Goal: Task Accomplishment & Management: Use online tool/utility

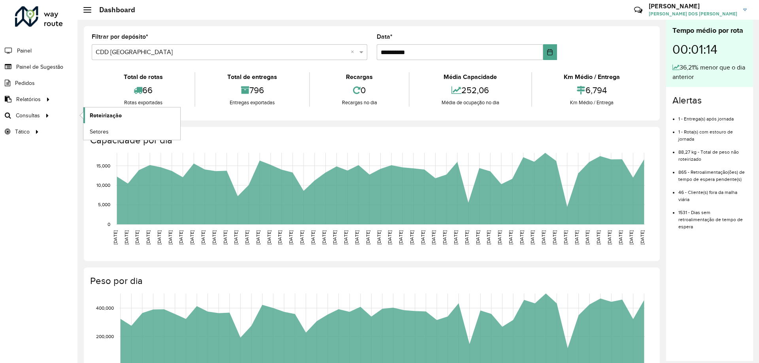
click at [104, 117] on span "Roteirização" at bounding box center [106, 115] width 32 height 8
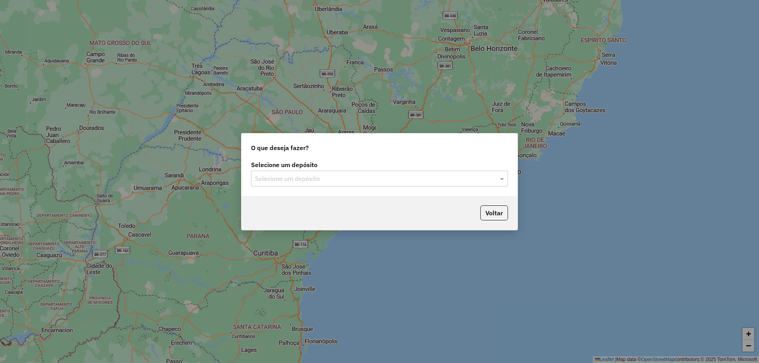
click at [343, 183] on input "text" at bounding box center [371, 178] width 233 height 9
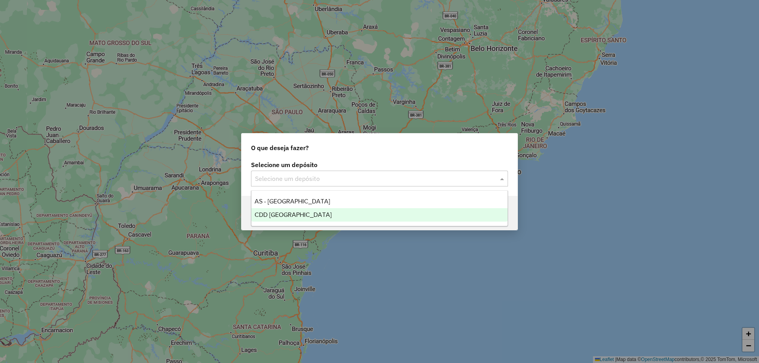
click at [291, 212] on span "CDD [GEOGRAPHIC_DATA]" at bounding box center [293, 215] width 77 height 7
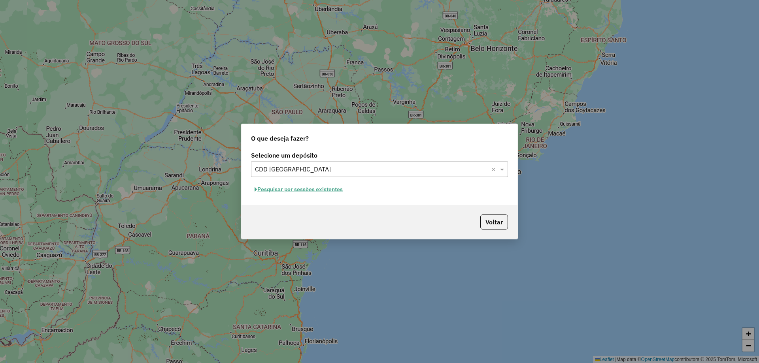
click at [334, 191] on button "Pesquisar por sessões existentes" at bounding box center [298, 189] width 95 height 12
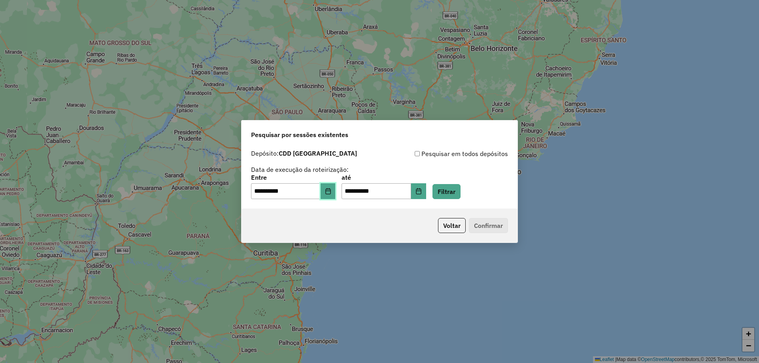
click at [331, 192] on icon "Choose Date" at bounding box center [328, 191] width 6 height 6
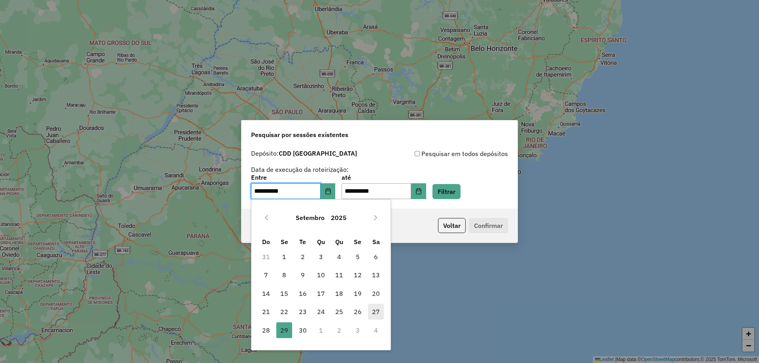
click at [374, 312] on span "27" at bounding box center [376, 312] width 16 height 16
type input "**********"
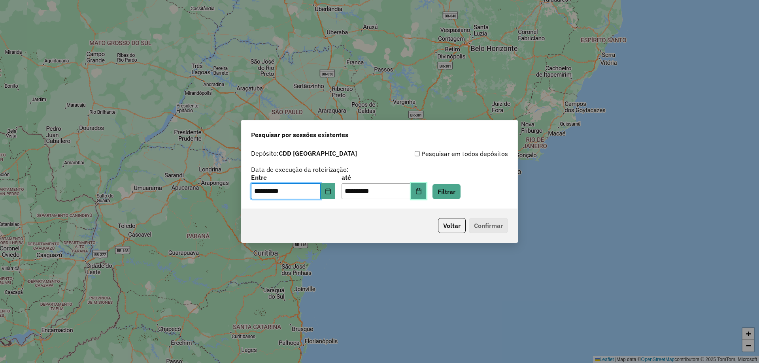
click at [426, 192] on button "Choose Date" at bounding box center [418, 191] width 15 height 16
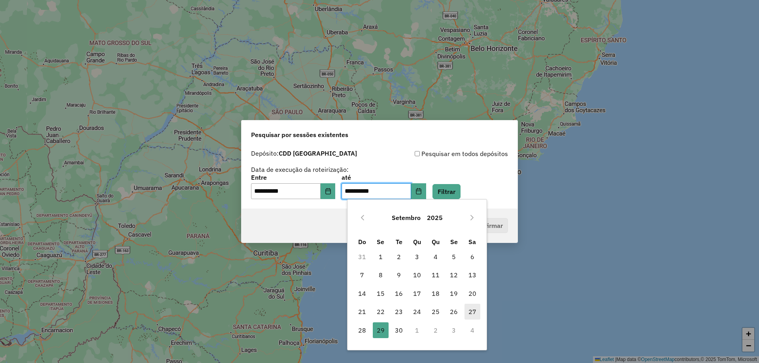
click at [473, 309] on span "27" at bounding box center [473, 312] width 16 height 16
type input "**********"
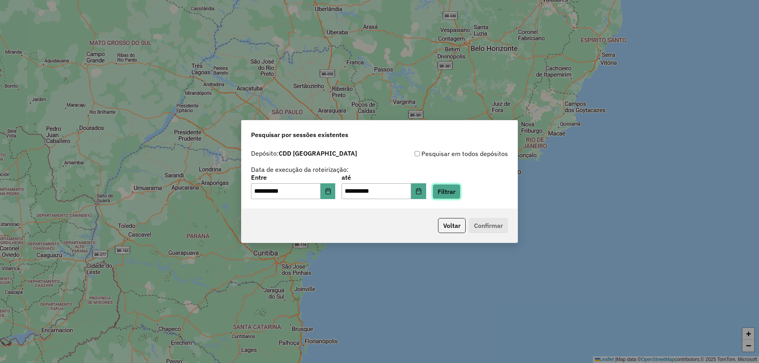
drag, startPoint x: 464, startPoint y: 194, endPoint x: 470, endPoint y: 198, distance: 6.8
click at [461, 194] on button "Filtrar" at bounding box center [447, 191] width 28 height 15
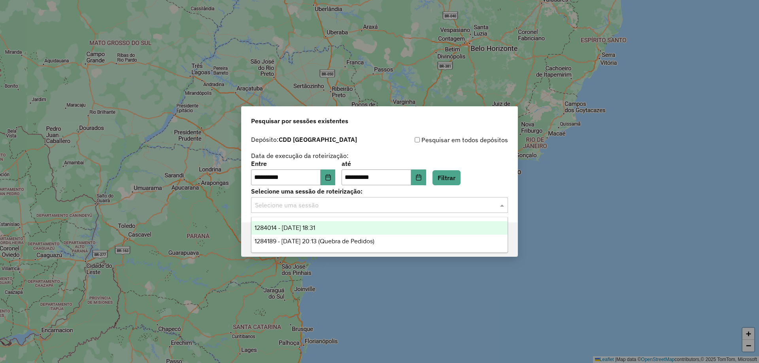
click at [486, 205] on input "text" at bounding box center [371, 205] width 233 height 9
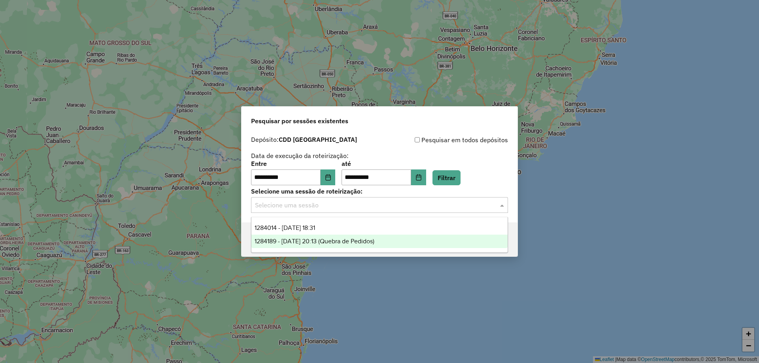
click at [358, 246] on div "1284189 - 27/09/2025 20:13 (Quebra de Pedidos)" at bounding box center [379, 241] width 256 height 13
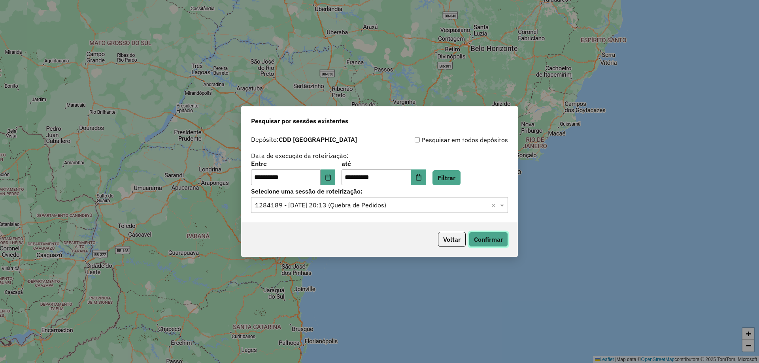
click at [496, 233] on button "Confirmar" at bounding box center [488, 239] width 39 height 15
click at [331, 174] on icon "Choose Date" at bounding box center [328, 177] width 6 height 6
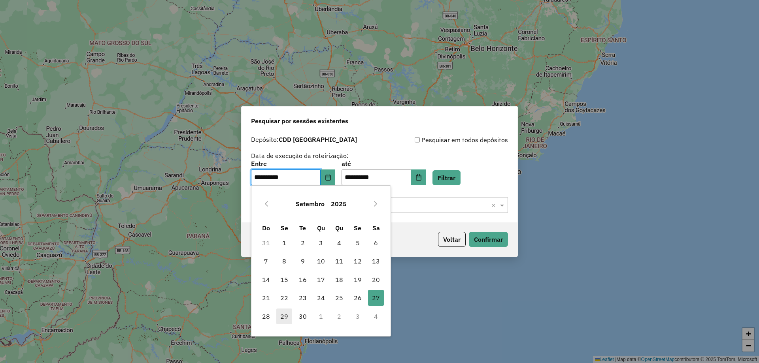
click at [282, 318] on span "29" at bounding box center [284, 317] width 16 height 16
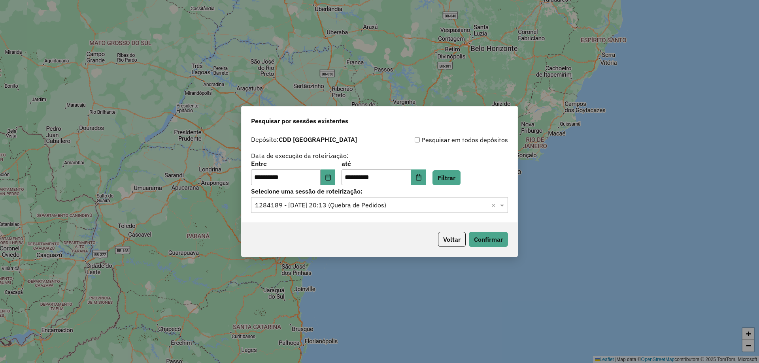
click at [287, 316] on div "**********" at bounding box center [379, 181] width 759 height 363
click at [421, 175] on icon "Choose Date" at bounding box center [418, 177] width 5 height 6
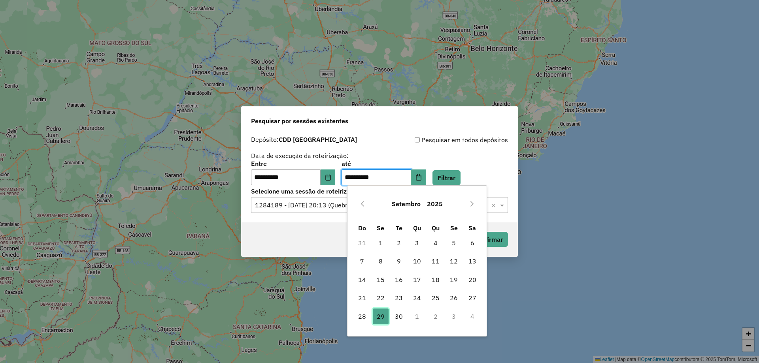
click at [383, 316] on span "29" at bounding box center [381, 317] width 16 height 16
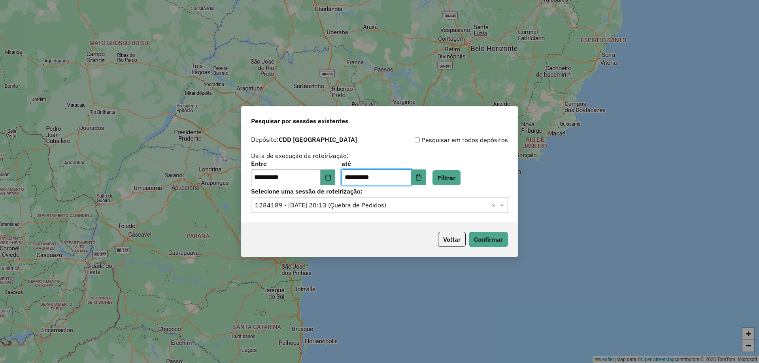
click at [482, 204] on input "text" at bounding box center [371, 205] width 233 height 9
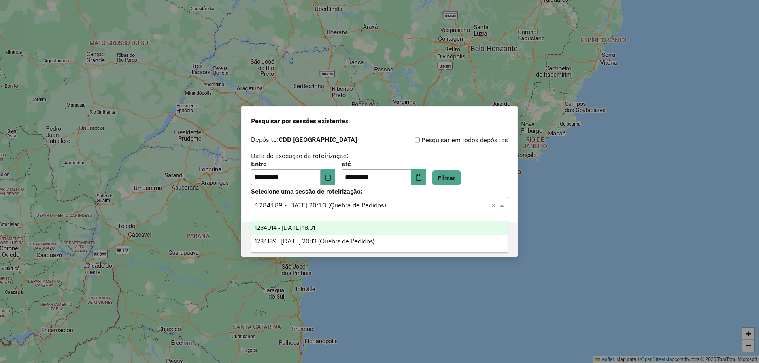
click at [369, 225] on div "1284014 - 27/09/2025 18:31" at bounding box center [379, 227] width 256 height 13
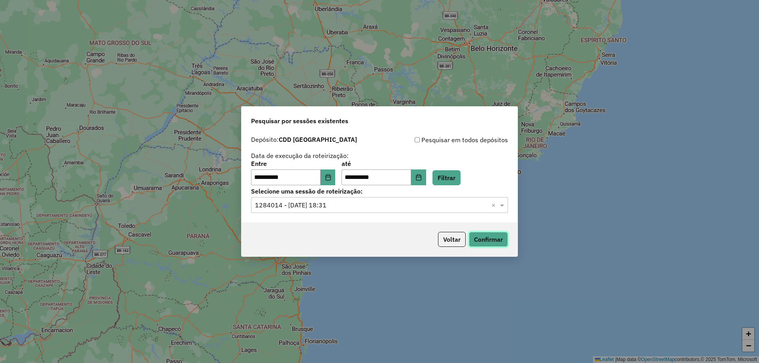
click at [501, 239] on button "Confirmar" at bounding box center [488, 239] width 39 height 15
click at [394, 208] on input "text" at bounding box center [371, 205] width 233 height 9
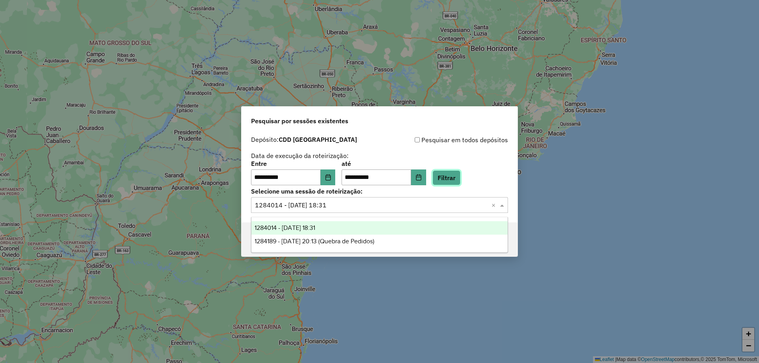
click at [448, 174] on button "Filtrar" at bounding box center [447, 177] width 28 height 15
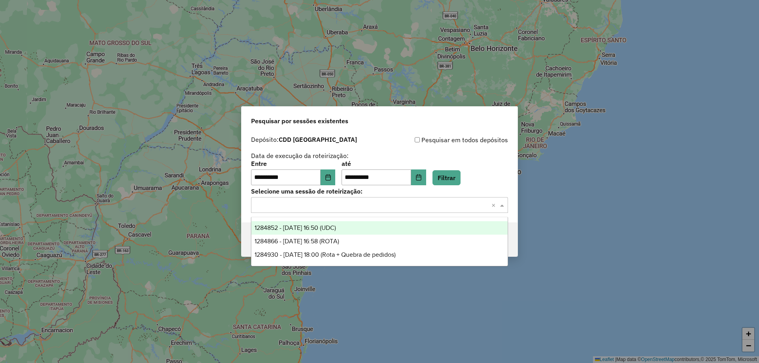
click at [362, 210] on input "text" at bounding box center [371, 205] width 233 height 9
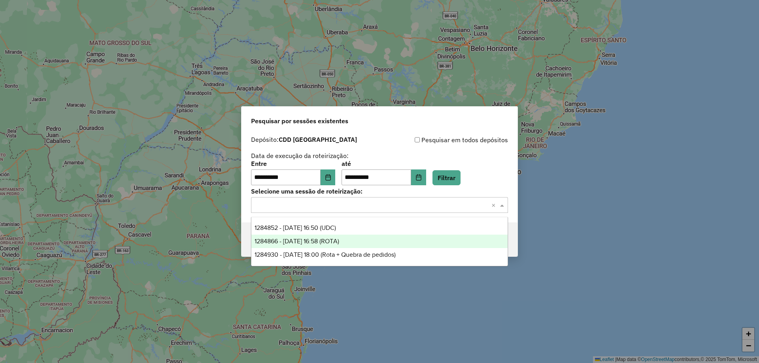
click at [329, 242] on span "1284866 - 29/09/2025 16:58 (ROTA)" at bounding box center [297, 241] width 85 height 7
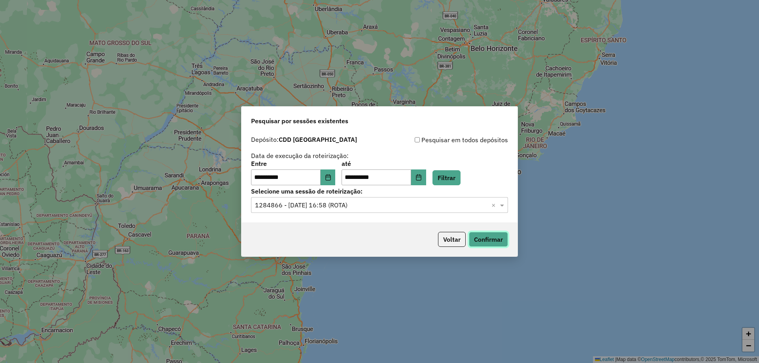
click at [495, 245] on button "Confirmar" at bounding box center [488, 239] width 39 height 15
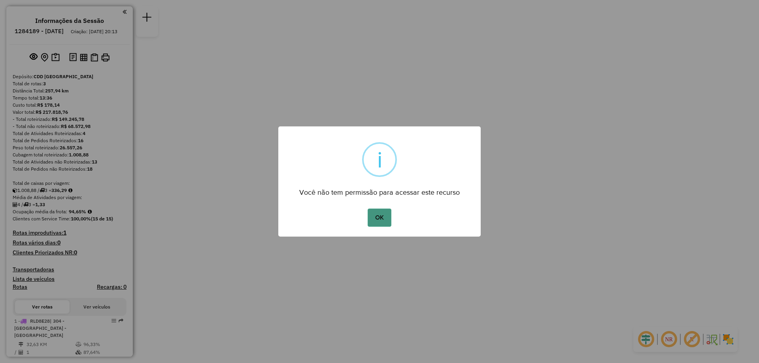
click at [386, 219] on button "OK" at bounding box center [379, 218] width 23 height 18
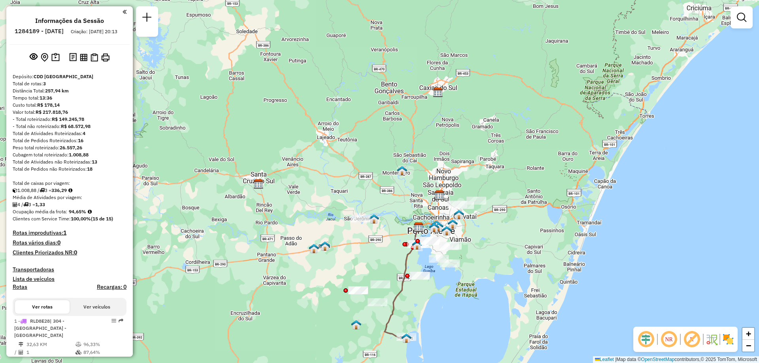
drag, startPoint x: 459, startPoint y: 240, endPoint x: 490, endPoint y: 253, distance: 33.6
click at [492, 253] on div "Janela de atendimento Grade de atendimento Capacidade Transportadoras Veículos …" at bounding box center [379, 181] width 759 height 363
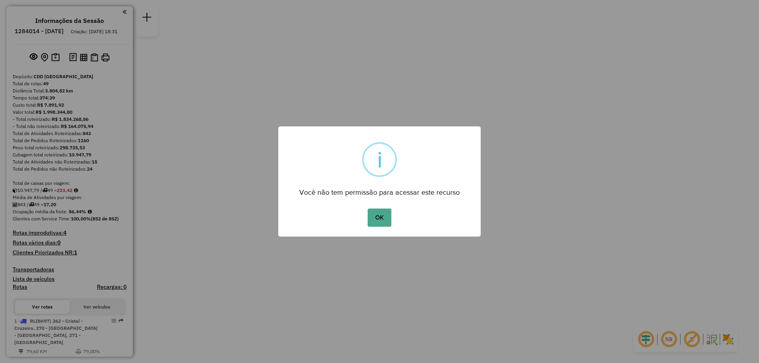
click at [368, 209] on button "OK" at bounding box center [379, 218] width 23 height 18
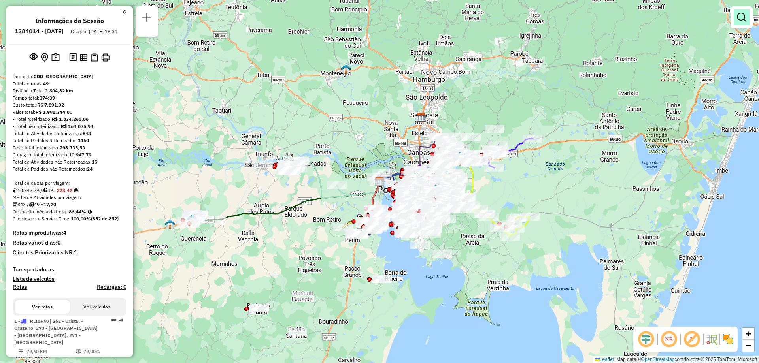
click at [744, 16] on em at bounding box center [741, 17] width 9 height 9
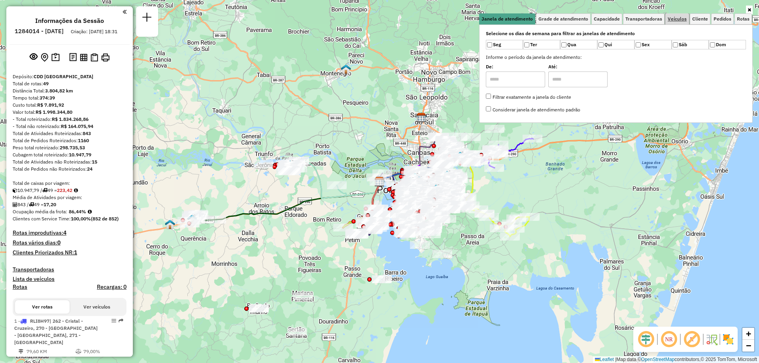
click at [677, 21] on span "Veículos" at bounding box center [677, 19] width 19 height 5
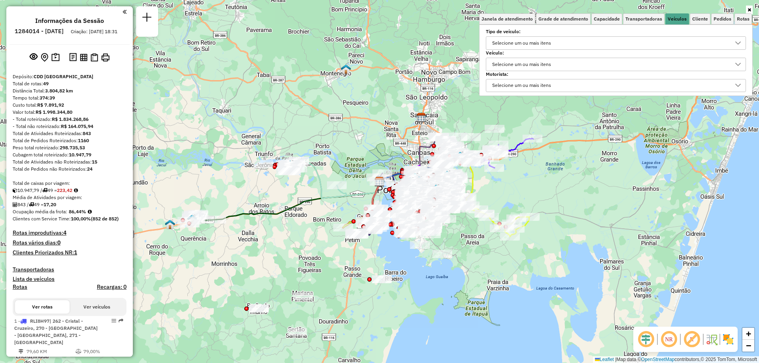
click at [563, 62] on div "Selecione um ou mais itens" at bounding box center [609, 64] width 241 height 13
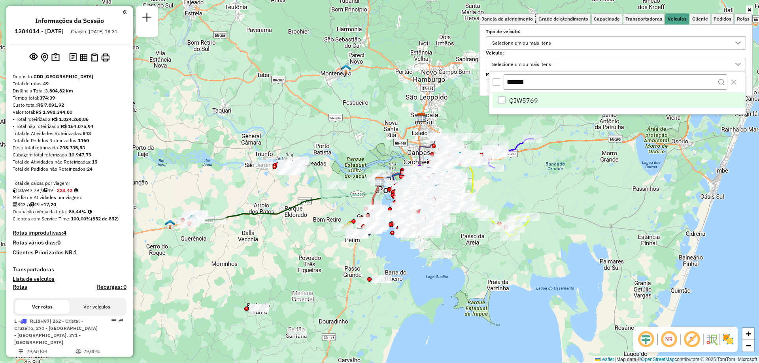
click at [502, 100] on div "QJW5769" at bounding box center [502, 100] width 8 height 8
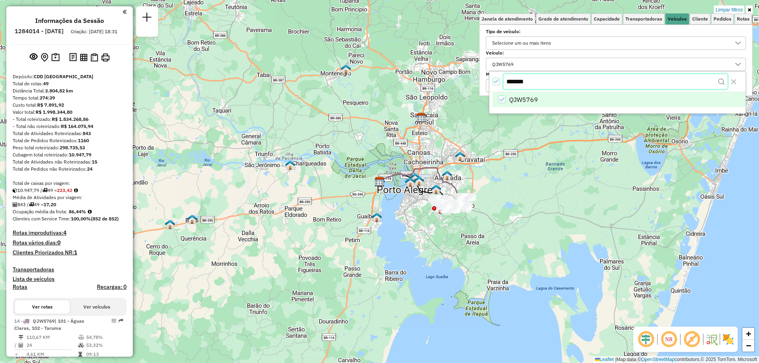
click at [564, 83] on input "*******" at bounding box center [616, 81] width 224 height 15
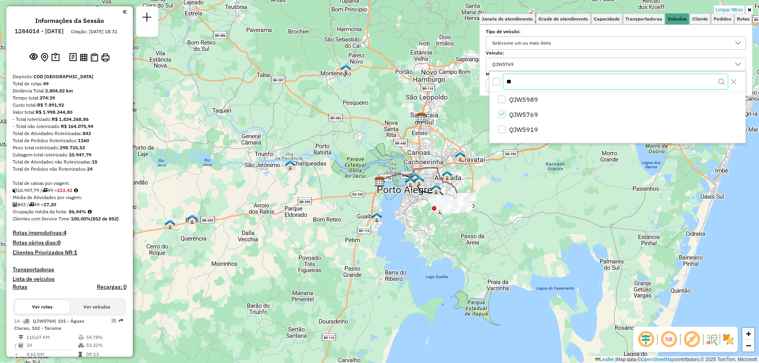
type input "*"
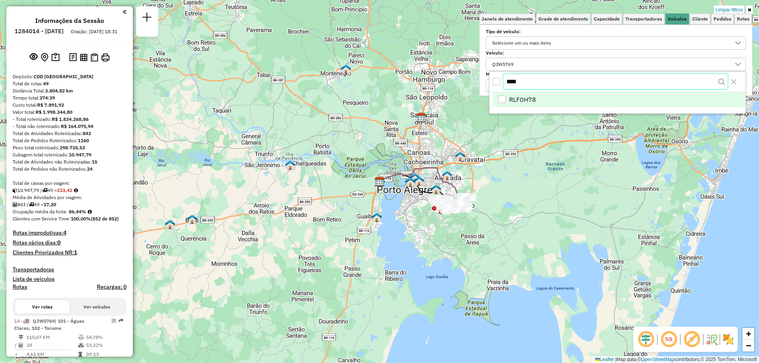
type input "****"
click at [507, 98] on li "RLF0H78" at bounding box center [619, 100] width 253 height 15
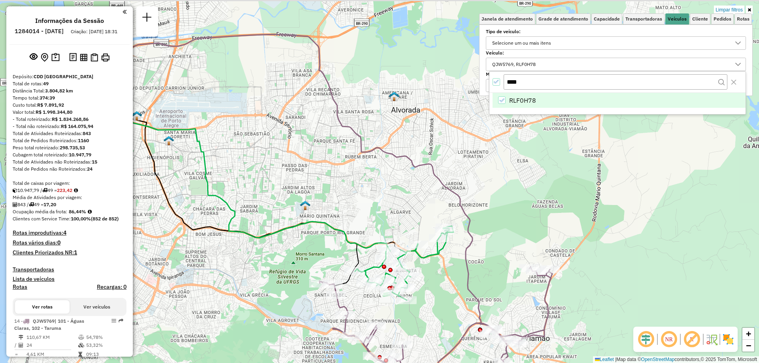
drag, startPoint x: 473, startPoint y: 345, endPoint x: 577, endPoint y: 374, distance: 108.4
click at [577, 363] on html "Aplicando filtros Pop-up bloqueado! Seu navegador bloqueou automáticamente a ab…" at bounding box center [379, 181] width 759 height 363
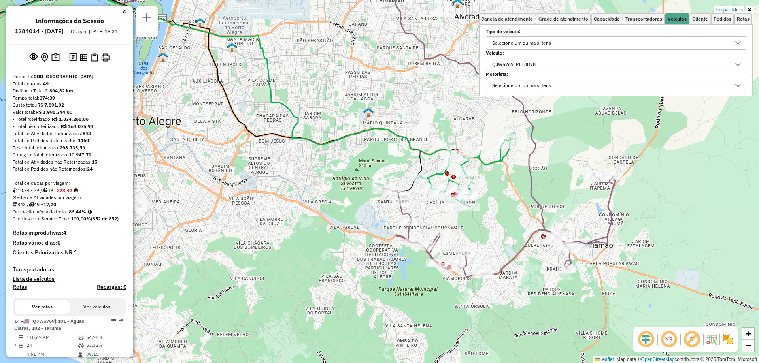
drag, startPoint x: 431, startPoint y: 336, endPoint x: 490, endPoint y: 242, distance: 110.4
click at [490, 242] on div "Limpar filtros Janela de atendimento Grade de atendimento Capacidade Transporta…" at bounding box center [379, 181] width 759 height 363
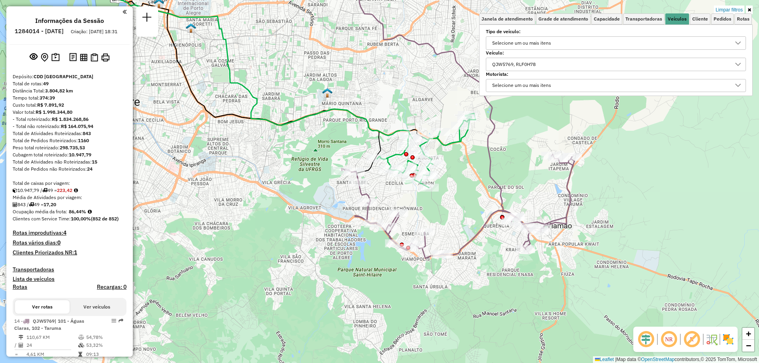
drag, startPoint x: 625, startPoint y: 220, endPoint x: 546, endPoint y: 197, distance: 82.6
click at [546, 197] on div "Limpar filtros Janela de atendimento Grade de atendimento Capacidade Transporta…" at bounding box center [379, 181] width 759 height 363
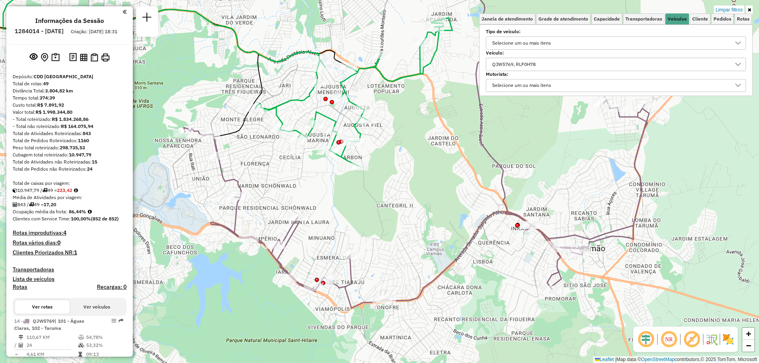
drag, startPoint x: 412, startPoint y: 223, endPoint x: 461, endPoint y: 212, distance: 50.4
click at [461, 212] on div "Limpar filtros Janela de atendimento Grade de atendimento Capacidade Transporta…" at bounding box center [379, 181] width 759 height 363
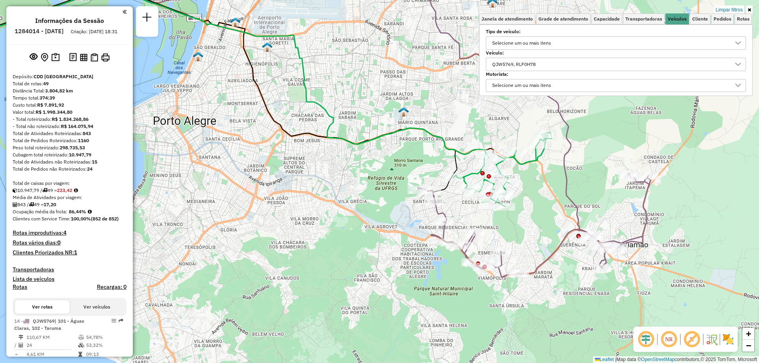
click at [118, 15] on div at bounding box center [67, 11] width 117 height 11
click at [125, 9] on div "Informações da Sessão 1284014 - 27/09/2025 Criação: 26/09/2025 18:31 Depósito: …" at bounding box center [69, 181] width 127 height 351
click at [123, 12] on em at bounding box center [125, 11] width 4 height 7
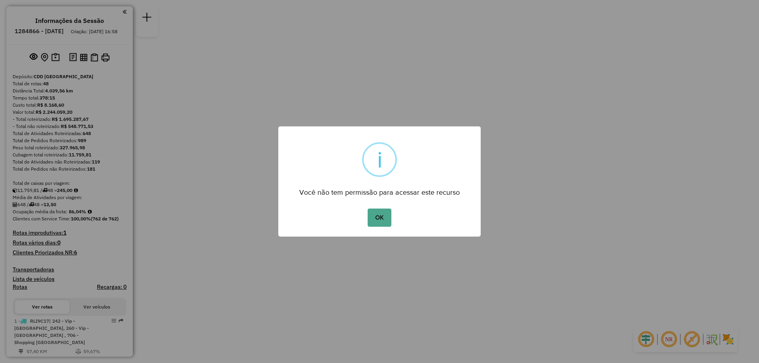
click at [368, 209] on button "OK" at bounding box center [379, 218] width 23 height 18
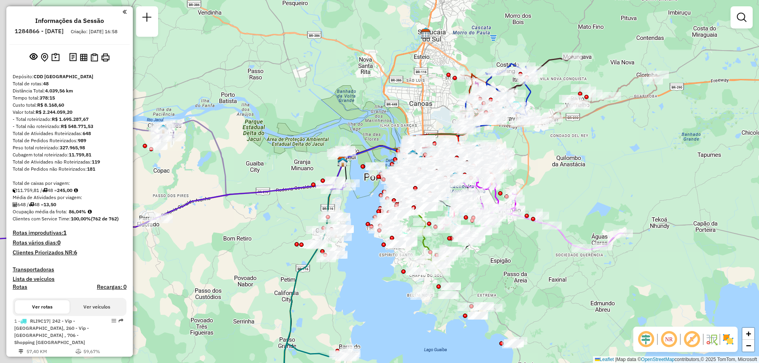
drag, startPoint x: 556, startPoint y: 172, endPoint x: 616, endPoint y: 198, distance: 65.7
click at [617, 190] on div "Janela de atendimento Grade de atendimento Capacidade Transportadoras Veículos …" at bounding box center [379, 181] width 759 height 363
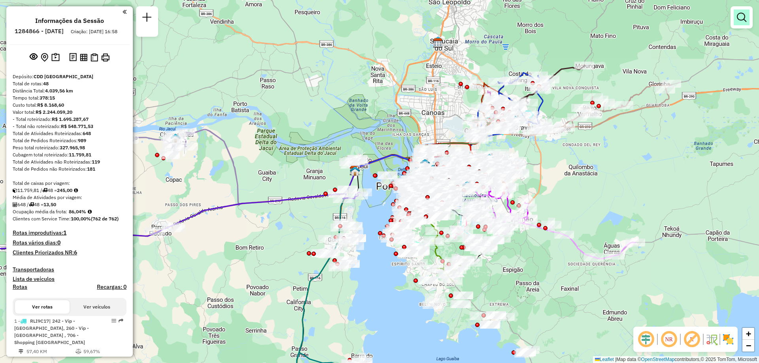
click at [743, 22] on em at bounding box center [741, 17] width 9 height 9
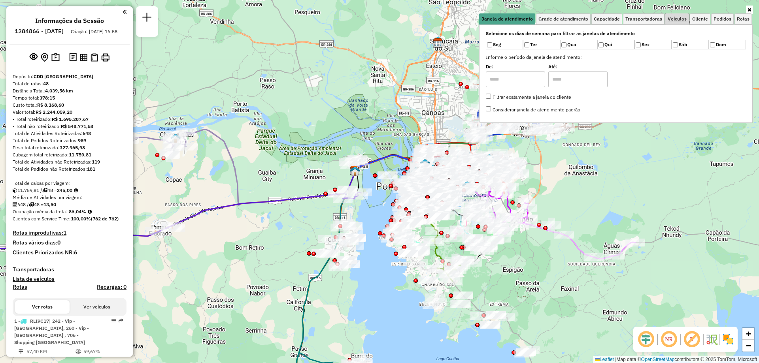
click at [678, 20] on span "Veículos" at bounding box center [677, 19] width 19 height 5
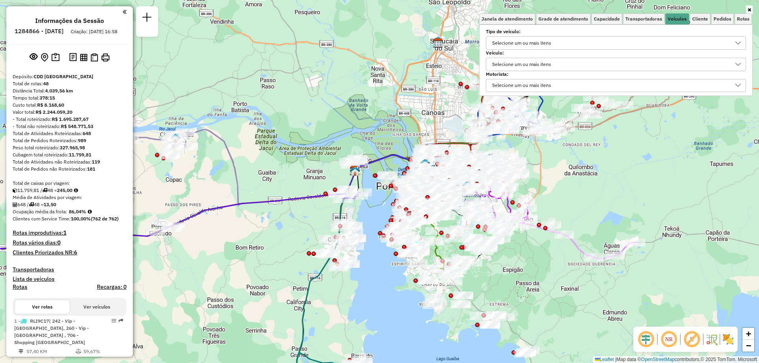
click at [519, 59] on div "Selecione um ou mais itens" at bounding box center [521, 64] width 64 height 13
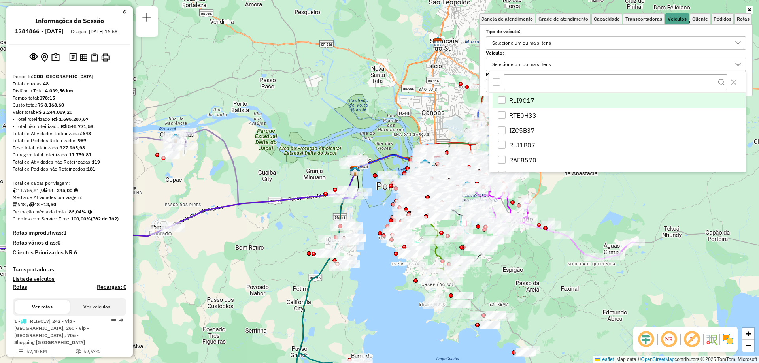
scroll to position [5, 27]
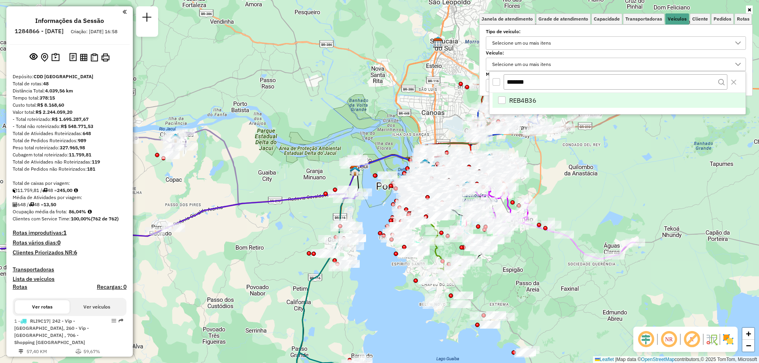
type input "*******"
click at [500, 99] on div "REB4B36" at bounding box center [502, 100] width 8 height 8
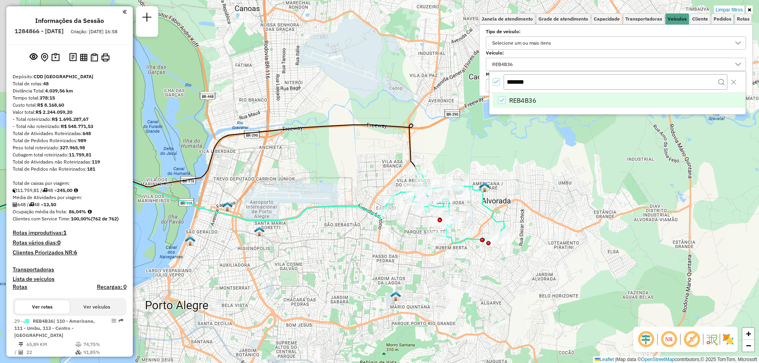
drag, startPoint x: 446, startPoint y: 148, endPoint x: 440, endPoint y: 268, distance: 119.9
click at [440, 268] on div "Limpar filtros Janela de atendimento Grade de atendimento Capacidade Transporta…" at bounding box center [379, 181] width 759 height 363
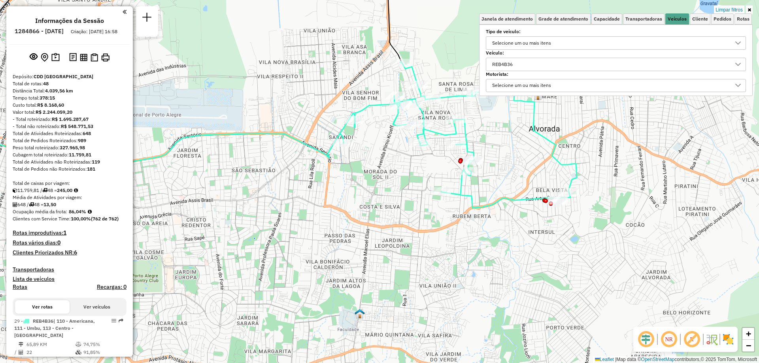
click at [516, 64] on div "REB4B36" at bounding box center [502, 64] width 26 height 13
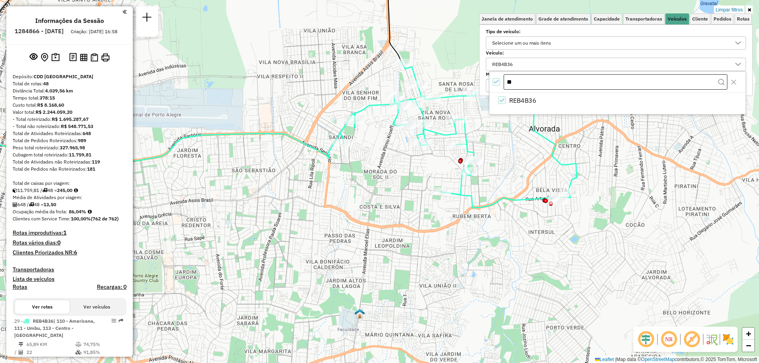
type input "*"
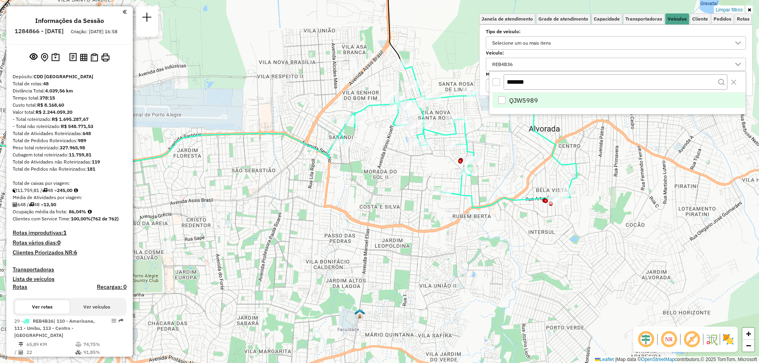
type input "*******"
click at [504, 100] on div "QJW5989" at bounding box center [502, 100] width 8 height 8
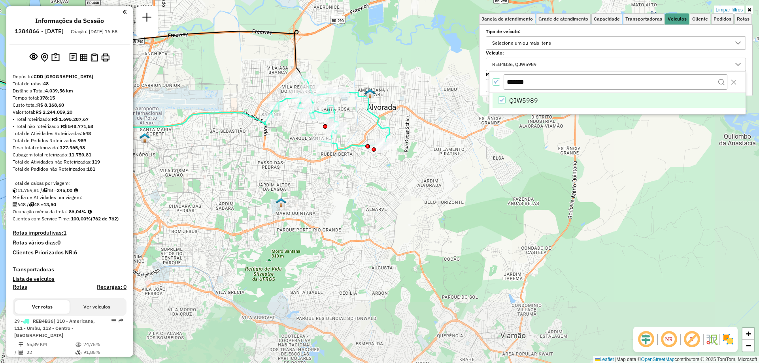
drag, startPoint x: 445, startPoint y: 303, endPoint x: 301, endPoint y: 162, distance: 201.9
click at [295, 164] on div "Limpar filtros Janela de atendimento Grade de atendimento Capacidade Transporta…" at bounding box center [379, 181] width 759 height 363
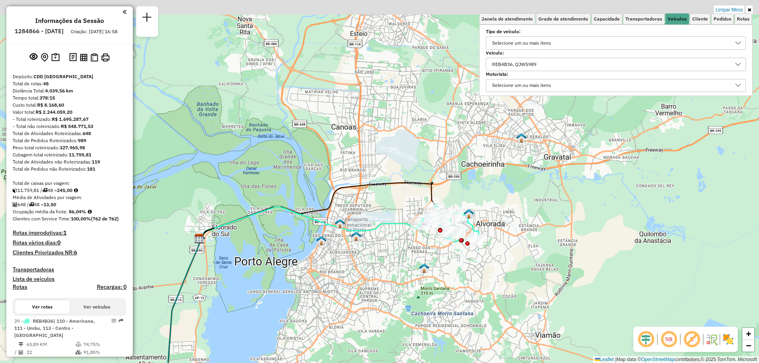
drag, startPoint x: 340, startPoint y: 177, endPoint x: 487, endPoint y: 291, distance: 186.2
click at [487, 291] on div "Limpar filtros Janela de atendimento Grade de atendimento Capacidade Transporta…" at bounding box center [379, 181] width 759 height 363
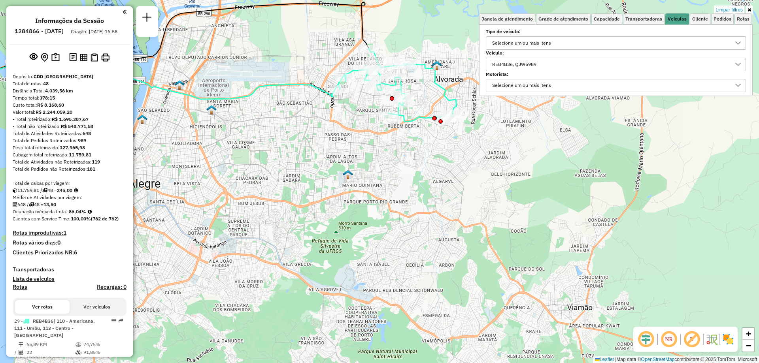
drag, startPoint x: 464, startPoint y: 284, endPoint x: 444, endPoint y: 211, distance: 75.4
click at [444, 211] on div "Limpar filtros Janela de atendimento Grade de atendimento Capacidade Transporta…" at bounding box center [379, 181] width 759 height 363
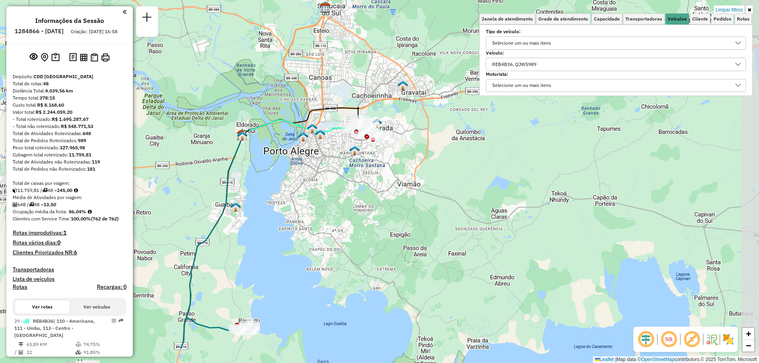
drag, startPoint x: 448, startPoint y: 244, endPoint x: 380, endPoint y: 193, distance: 85.1
click at [380, 193] on div "Limpar filtros Janela de atendimento Grade de atendimento Capacidade Transporta…" at bounding box center [379, 181] width 759 height 363
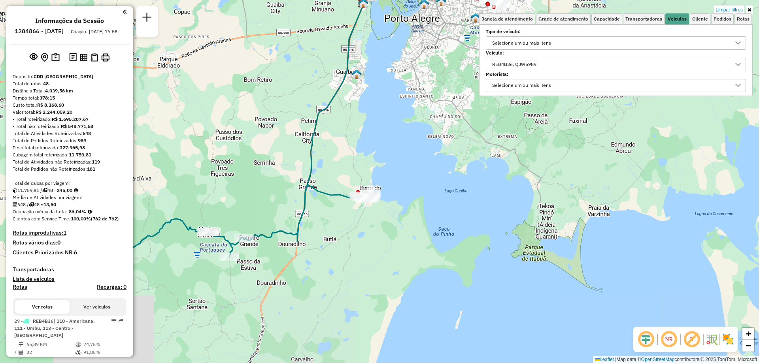
drag, startPoint x: 232, startPoint y: 279, endPoint x: 349, endPoint y: 146, distance: 176.5
click at [349, 146] on div "Limpar filtros Janela de atendimento Grade de atendimento Capacidade Transporta…" at bounding box center [379, 181] width 759 height 363
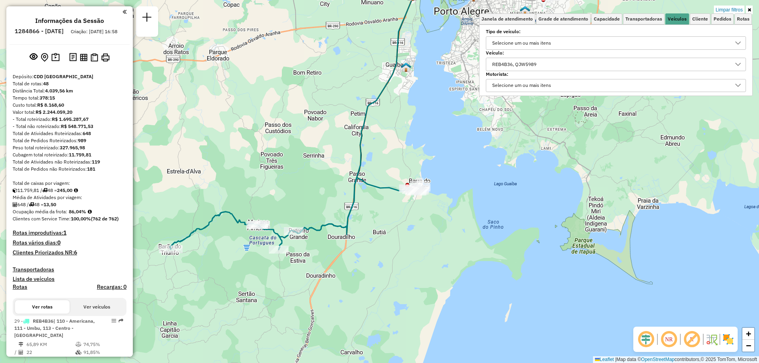
drag, startPoint x: 289, startPoint y: 279, endPoint x: 335, endPoint y: 272, distance: 47.1
click at [335, 272] on div "Limpar filtros Janela de atendimento Grade de atendimento Capacidade Transporta…" at bounding box center [379, 181] width 759 height 363
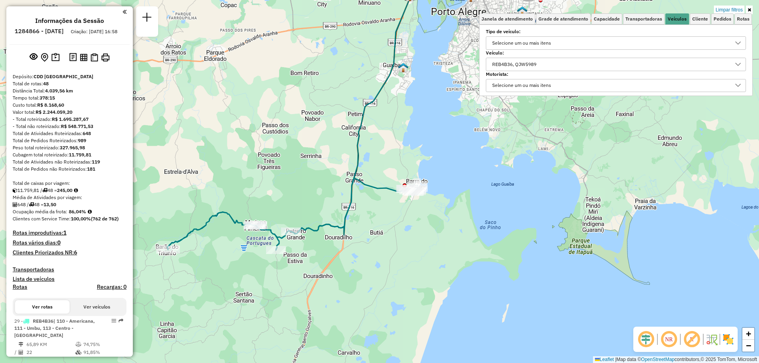
click at [555, 62] on div "REB4B36, QJW5989" at bounding box center [609, 64] width 241 height 13
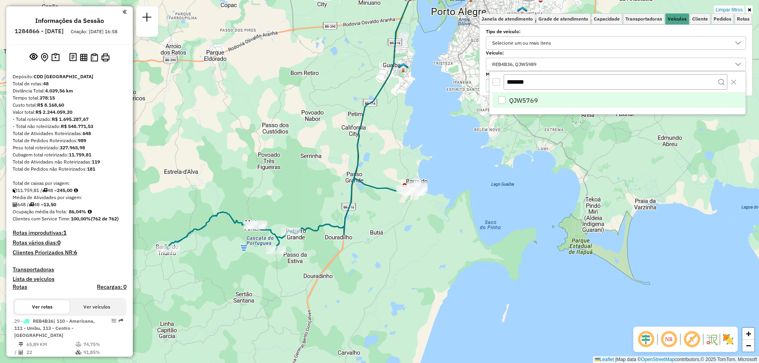
type input "*******"
click at [502, 97] on div "QJW5769" at bounding box center [502, 100] width 8 height 8
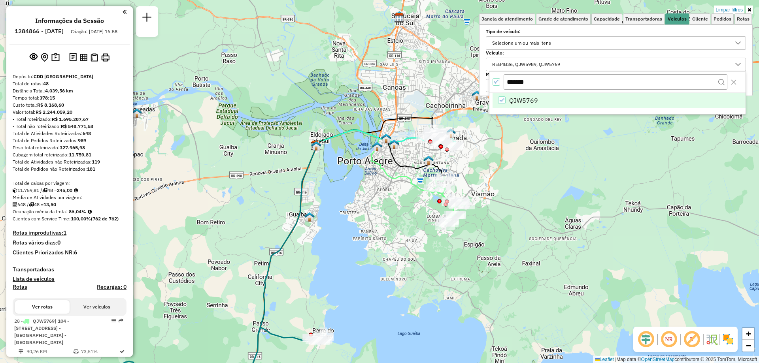
drag, startPoint x: 438, startPoint y: 178, endPoint x: 352, endPoint y: 313, distance: 159.8
click at [343, 335] on div "Limpar filtros Janela de atendimento Grade de atendimento Capacidade Transporta…" at bounding box center [379, 181] width 759 height 363
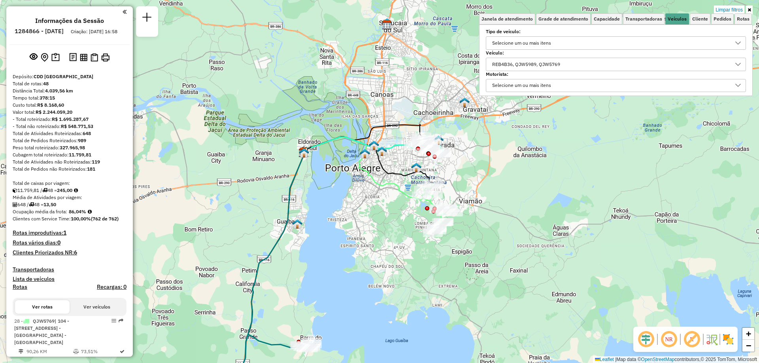
drag, startPoint x: 521, startPoint y: 191, endPoint x: 481, endPoint y: 199, distance: 41.2
click at [486, 198] on div "Limpar filtros Janela de atendimento Grade de atendimento Capacidade Transporta…" at bounding box center [379, 181] width 759 height 363
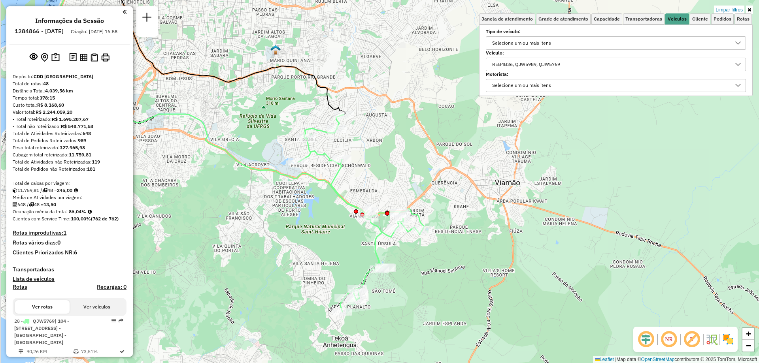
drag, startPoint x: 354, startPoint y: 244, endPoint x: 420, endPoint y: 261, distance: 68.1
click at [420, 261] on div "Limpar filtros Janela de atendimento Grade de atendimento Capacidade Transporta…" at bounding box center [379, 181] width 759 height 363
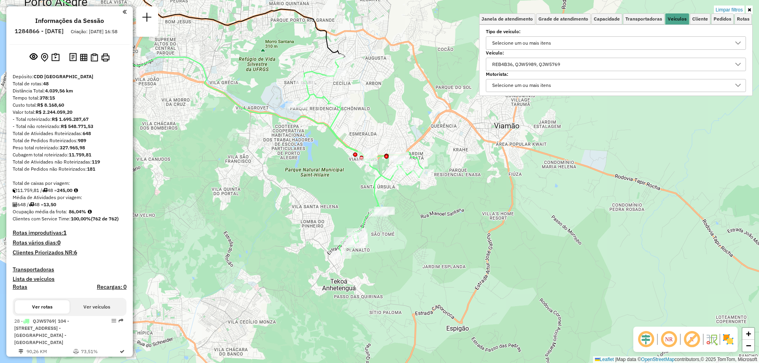
drag, startPoint x: 452, startPoint y: 323, endPoint x: 441, endPoint y: 259, distance: 64.7
click at [441, 259] on div "Limpar filtros Janela de atendimento Grade de atendimento Capacidade Transporta…" at bounding box center [379, 181] width 759 height 363
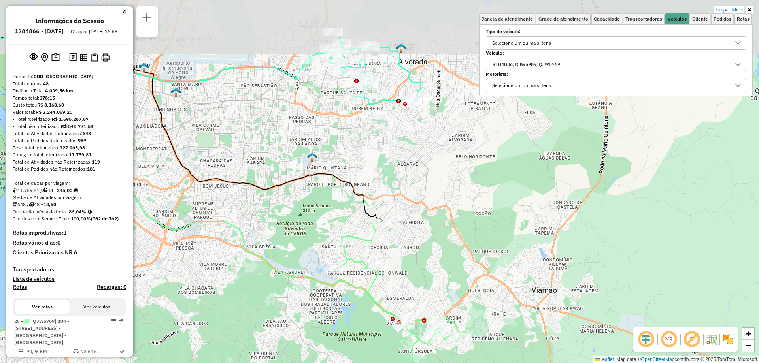
drag, startPoint x: 287, startPoint y: 121, endPoint x: 312, endPoint y: 195, distance: 77.6
click at [312, 195] on div "Limpar filtros Janela de atendimento Grade de atendimento Capacidade Transporta…" at bounding box center [379, 181] width 759 height 363
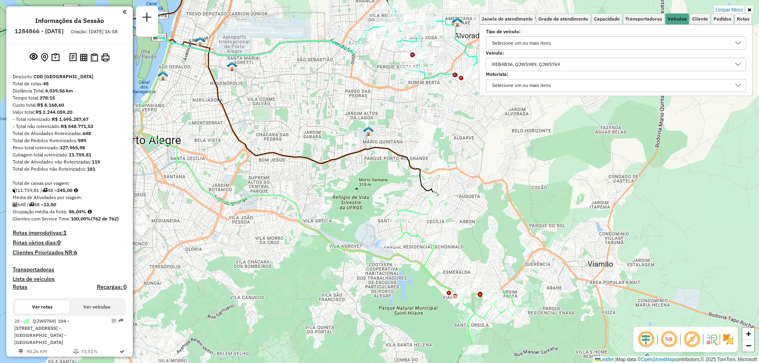
drag, startPoint x: 413, startPoint y: 259, endPoint x: 467, endPoint y: 234, distance: 59.6
click at [469, 234] on div "Limpar filtros Janela de atendimento Grade de atendimento Capacidade Transporta…" at bounding box center [379, 181] width 759 height 363
click at [576, 63] on div "REB4B36, QJW5989, QJW5769" at bounding box center [609, 64] width 241 height 13
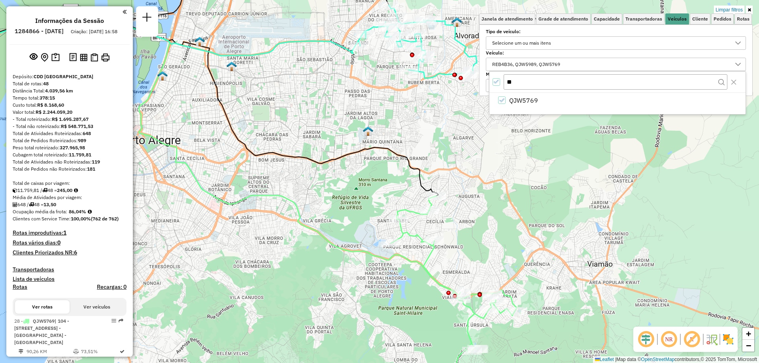
type input "*"
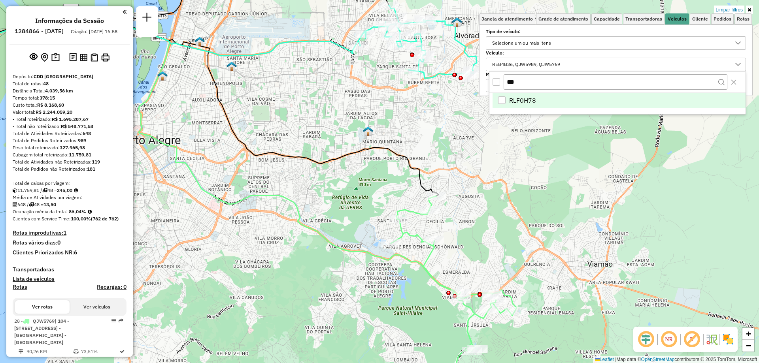
type input "***"
click at [503, 100] on div "RLF0H78" at bounding box center [502, 100] width 8 height 8
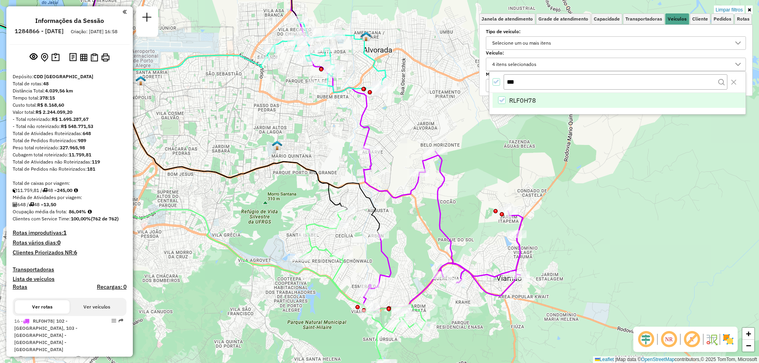
drag, startPoint x: 561, startPoint y: 189, endPoint x: 419, endPoint y: 219, distance: 146.0
click at [419, 219] on div "Limpar filtros Janela de atendimento Grade de atendimento Capacidade Transporta…" at bounding box center [379, 181] width 759 height 363
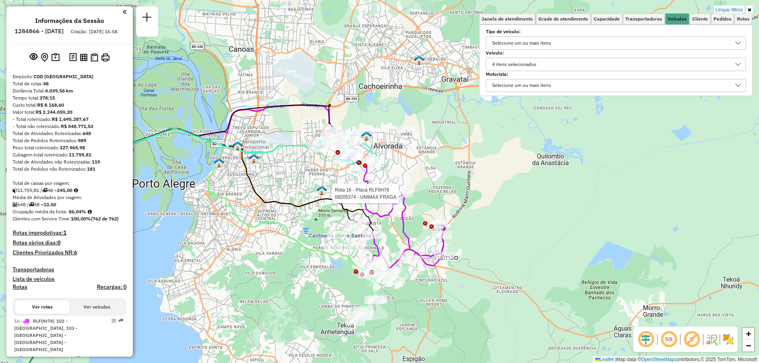
select select "**********"
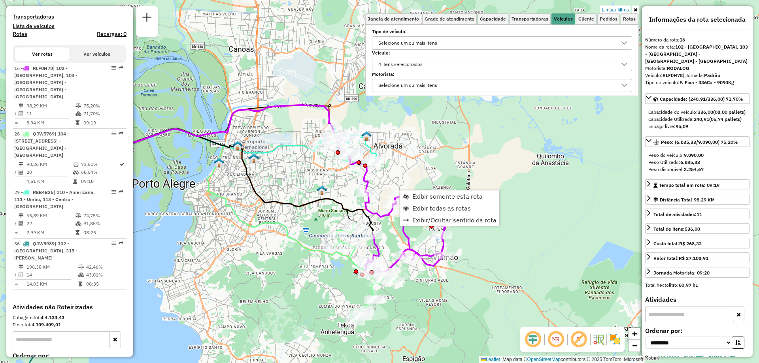
scroll to position [310, 0]
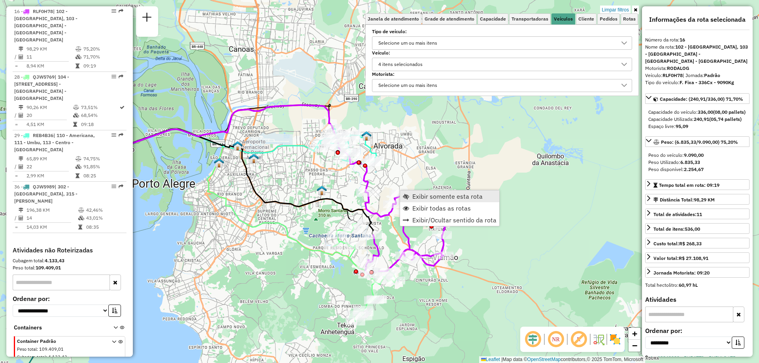
click at [418, 196] on span "Exibir somente esta rota" at bounding box center [447, 196] width 70 height 6
click at [416, 208] on span "Exibir somente esta rota" at bounding box center [447, 205] width 70 height 6
click at [449, 206] on span "Exibir somente esta rota" at bounding box center [444, 207] width 70 height 6
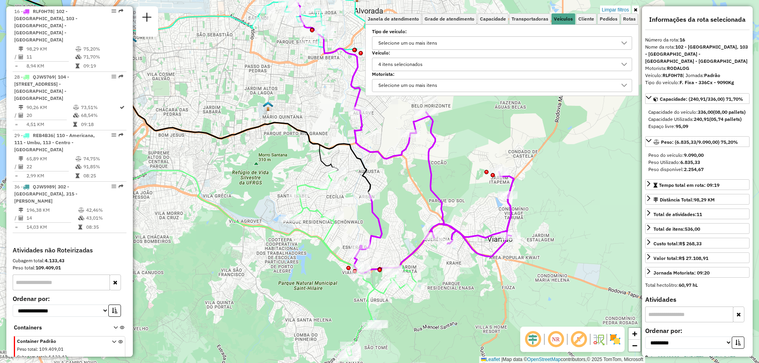
drag, startPoint x: 406, startPoint y: 262, endPoint x: 465, endPoint y: 219, distance: 73.0
click at [465, 219] on div "Limpar filtros Janela de atendimento Grade de atendimento Capacidade Transporta…" at bounding box center [379, 181] width 759 height 363
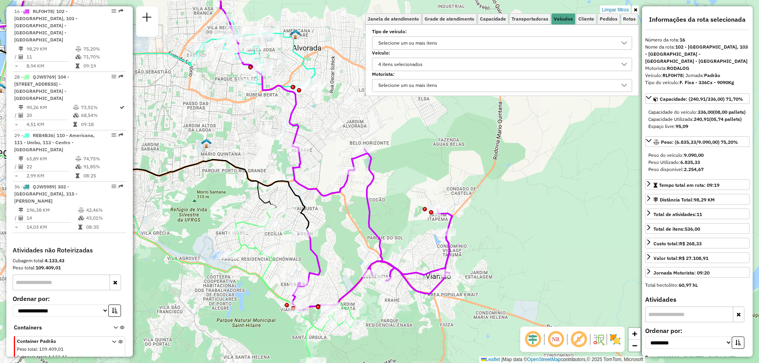
drag, startPoint x: 481, startPoint y: 136, endPoint x: 420, endPoint y: 173, distance: 71.7
click at [420, 173] on div "Limpar filtros Janela de atendimento Grade de atendimento Capacidade Transporta…" at bounding box center [379, 181] width 759 height 363
